Goal: Information Seeking & Learning: Learn about a topic

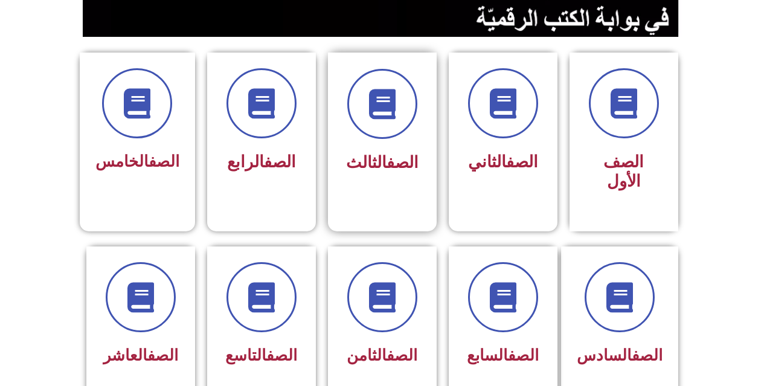
scroll to position [302, 0]
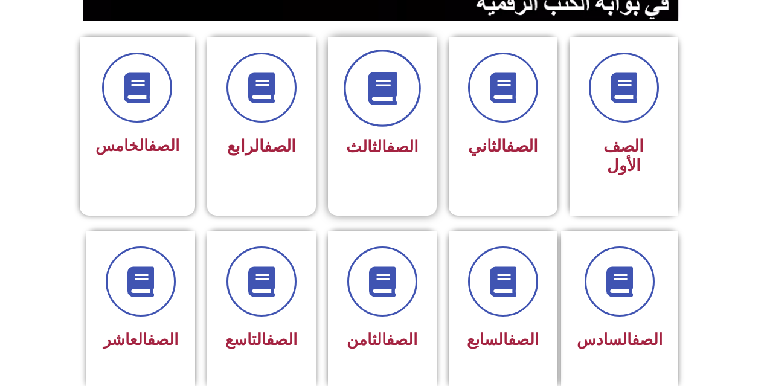
click at [359, 113] on span at bounding box center [382, 88] width 77 height 77
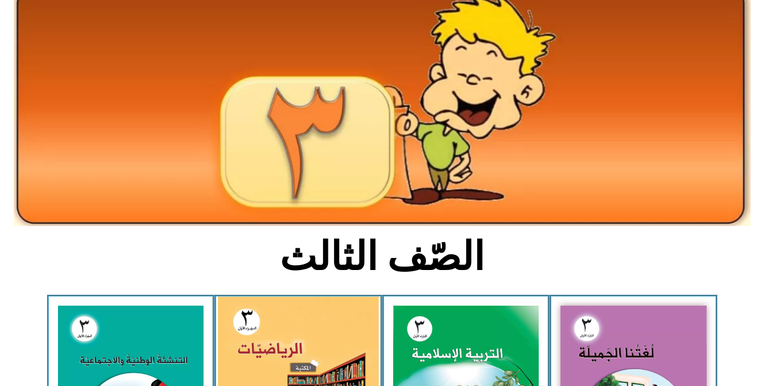
scroll to position [242, 0]
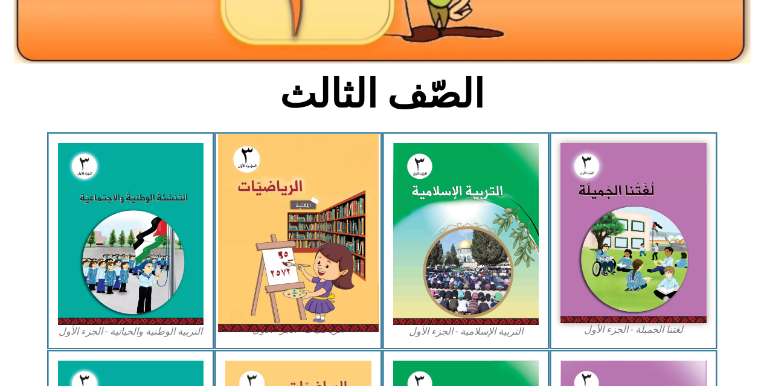
click at [283, 257] on img at bounding box center [298, 233] width 161 height 198
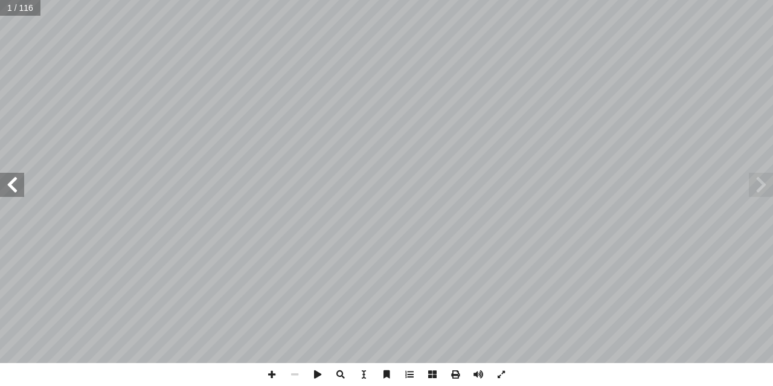
click at [17, 191] on span at bounding box center [12, 185] width 24 height 24
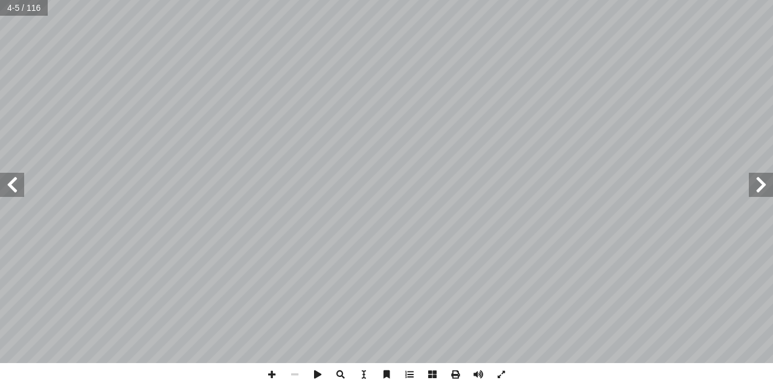
click at [17, 191] on span at bounding box center [12, 185] width 24 height 24
click at [266, 374] on span at bounding box center [271, 374] width 23 height 23
click at [268, 373] on span at bounding box center [271, 374] width 23 height 23
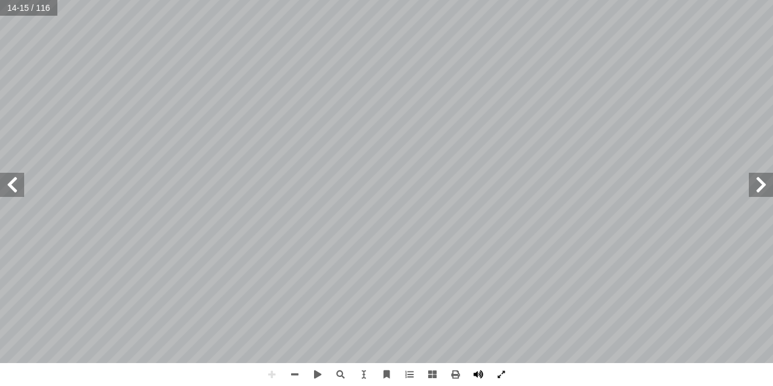
click at [467, 374] on div "١٠ ني � الث ُ س ْ ر ّ الد ١ ة َّ ي ِ ل ِ نز َ الم ُ ة َ القيم لكل فرد الحق في ا…" at bounding box center [386, 193] width 773 height 386
click at [18, 178] on span at bounding box center [12, 185] width 24 height 24
click at [7, 0] on html "الصفحة الرئيسية الصف الأول الصف الثاني الصف الثالث الصف الرابع الصف الخامس الصف…" at bounding box center [386, 55] width 773 height 110
click at [13, 179] on span at bounding box center [12, 185] width 24 height 24
click at [268, 376] on span at bounding box center [271, 374] width 23 height 23
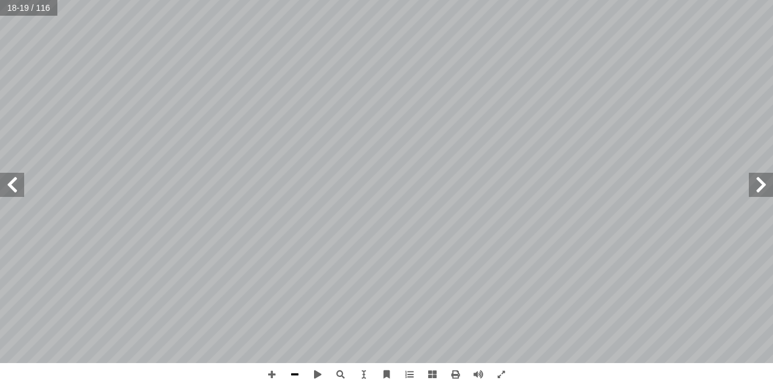
click at [292, 369] on span at bounding box center [294, 374] width 23 height 23
drag, startPoint x: 277, startPoint y: 373, endPoint x: 286, endPoint y: 373, distance: 9.7
click at [271, 379] on span at bounding box center [271, 374] width 23 height 23
click at [277, 374] on span at bounding box center [271, 374] width 23 height 23
click at [170, 110] on html "الصفحة الرئيسية الصف الأول الصف الثاني الصف الثالث الصف الرابع الصف الخامس الصف…" at bounding box center [386, 55] width 773 height 110
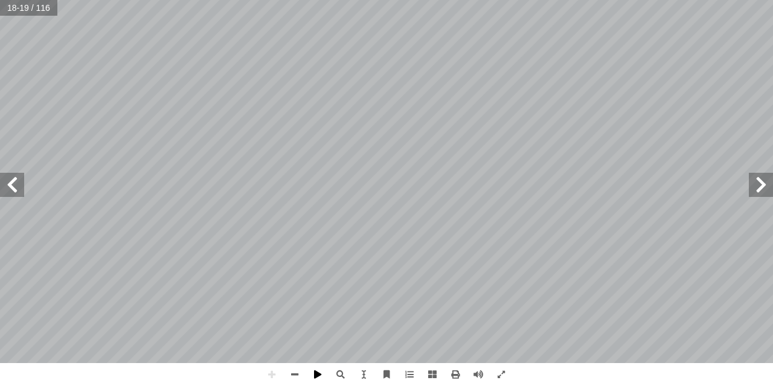
click at [308, 373] on span at bounding box center [317, 374] width 23 height 23
click at [752, 193] on span at bounding box center [761, 185] width 24 height 24
click at [754, 181] on span at bounding box center [761, 185] width 24 height 24
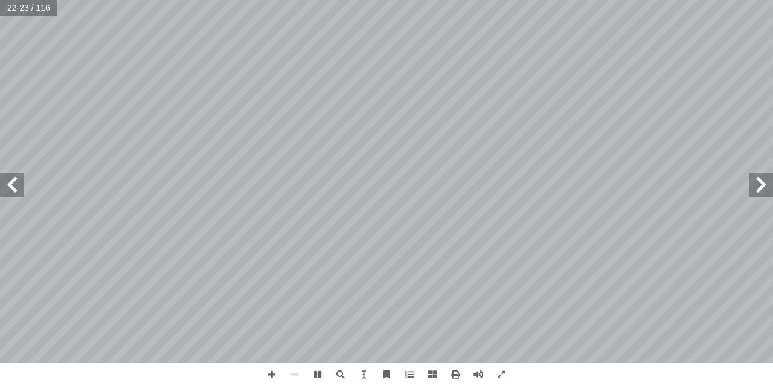
click at [751, 190] on span at bounding box center [761, 185] width 24 height 24
click at [754, 185] on span at bounding box center [761, 185] width 24 height 24
click at [318, 377] on span at bounding box center [317, 374] width 23 height 23
click at [760, 190] on span at bounding box center [761, 185] width 24 height 24
click at [275, 375] on span at bounding box center [271, 374] width 23 height 23
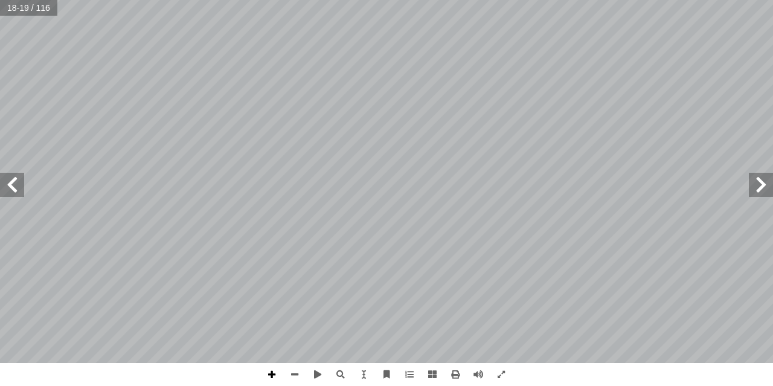
click at [266, 371] on span at bounding box center [271, 374] width 23 height 23
click at [18, 185] on span at bounding box center [12, 185] width 24 height 24
click at [11, 181] on span at bounding box center [12, 185] width 24 height 24
click at [14, 196] on span at bounding box center [12, 185] width 24 height 24
click at [275, 373] on span at bounding box center [271, 374] width 23 height 23
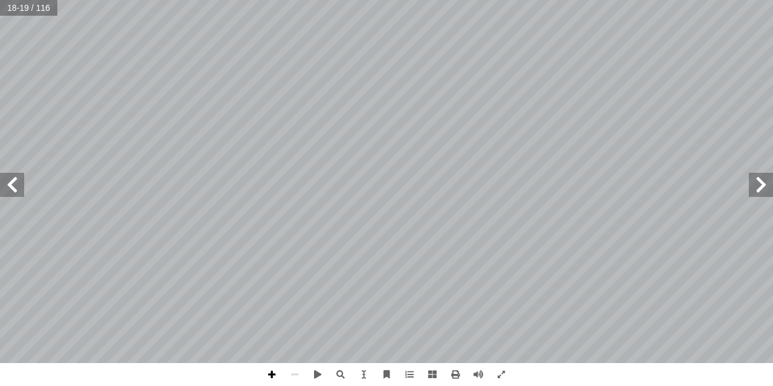
click at [266, 371] on span at bounding box center [271, 374] width 23 height 23
click at [272, 372] on span at bounding box center [271, 374] width 23 height 23
click at [764, 187] on span at bounding box center [761, 185] width 24 height 24
